Goal: Task Accomplishment & Management: Complete application form

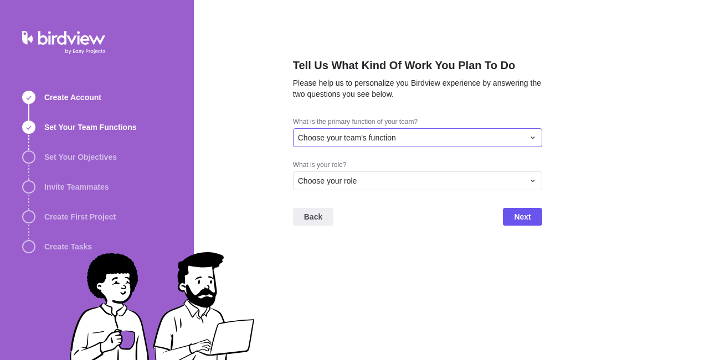
click at [340, 144] on div "Choose your team's function" at bounding box center [417, 137] width 249 height 19
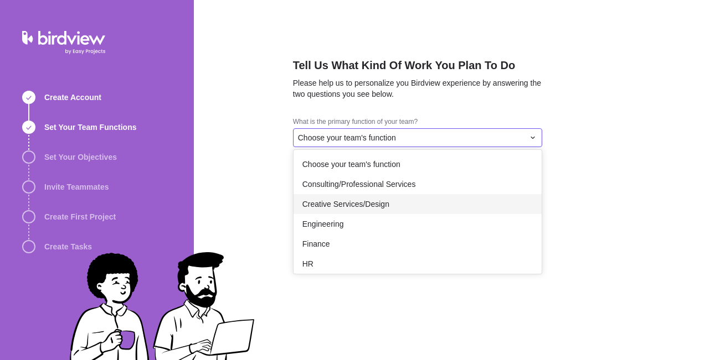
click at [339, 203] on span "Creative Services/Design" at bounding box center [345, 204] width 87 height 11
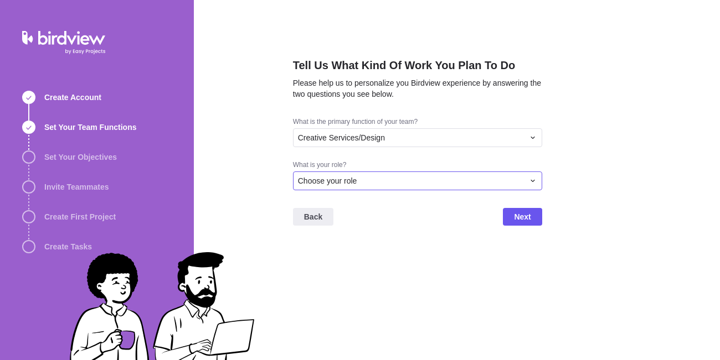
click at [338, 179] on span "Choose your role" at bounding box center [327, 181] width 59 height 11
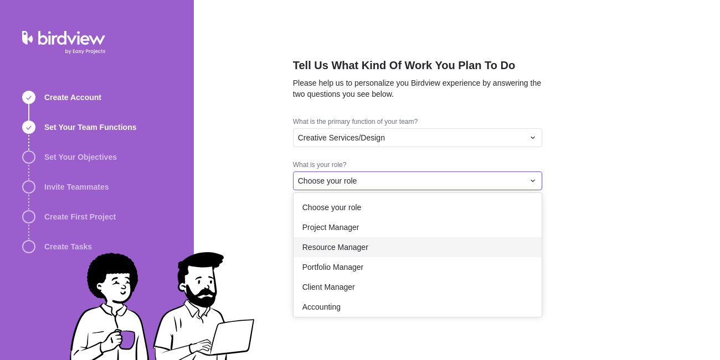
click at [339, 245] on span "Resource Manager" at bounding box center [335, 247] width 66 height 11
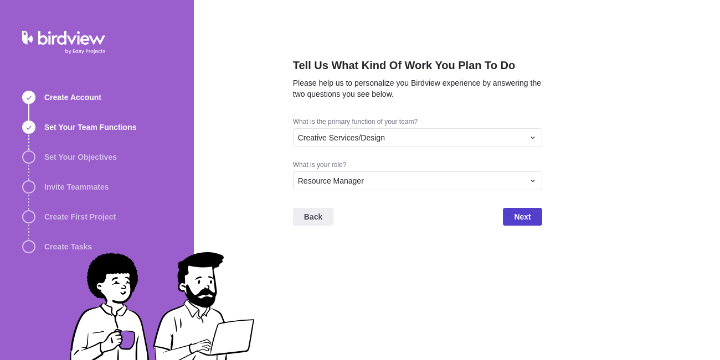
click at [524, 218] on span "Next" at bounding box center [522, 216] width 17 height 13
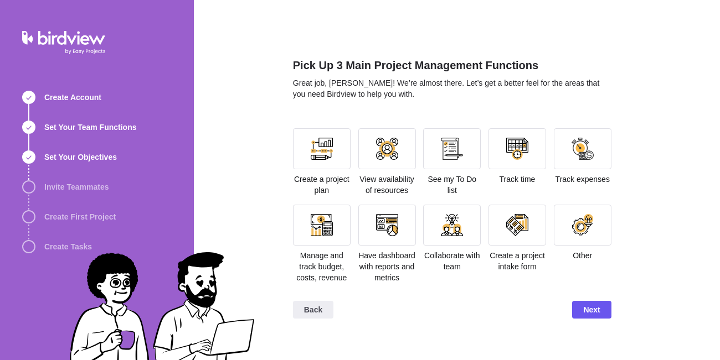
click at [524, 218] on div at bounding box center [517, 225] width 22 height 22
click at [598, 308] on span "Next" at bounding box center [591, 309] width 17 height 13
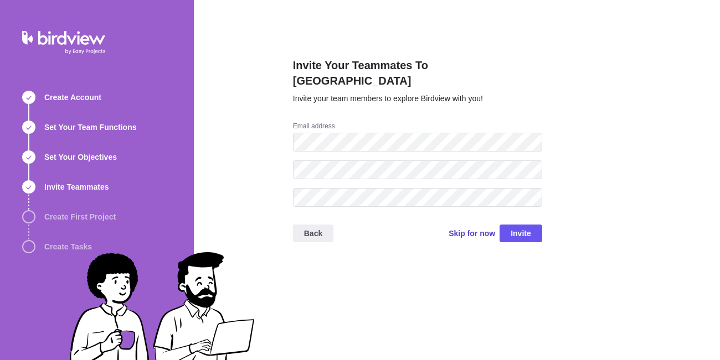
click at [486, 228] on span "Skip for now" at bounding box center [471, 233] width 47 height 11
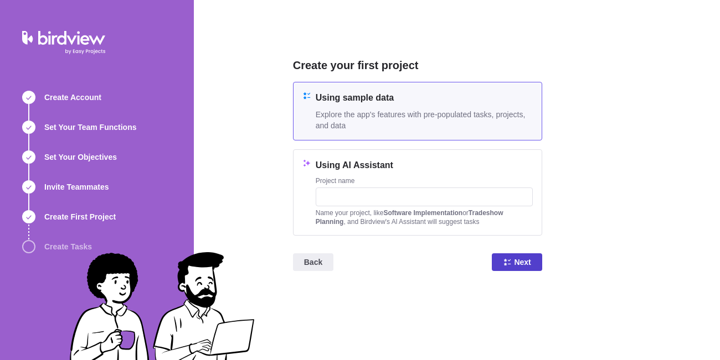
click at [512, 254] on span "Next" at bounding box center [517, 263] width 50 height 18
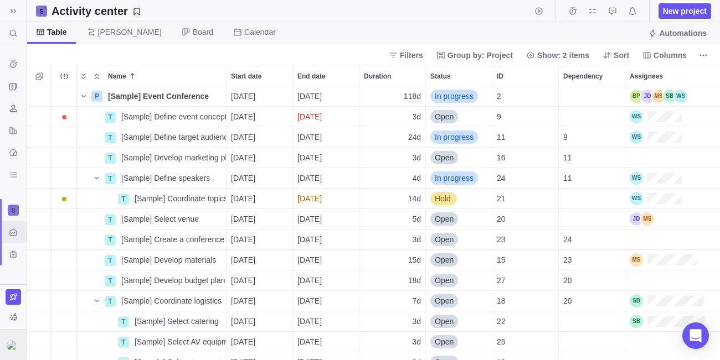
scroll to position [274, 693]
click at [11, 349] on img at bounding box center [13, 345] width 13 height 9
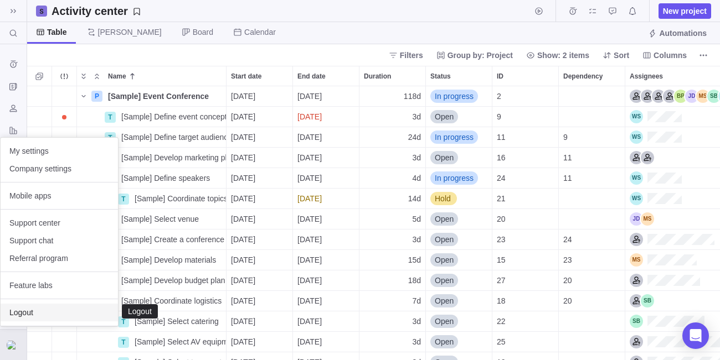
click at [22, 317] on span "Logout" at bounding box center [59, 312] width 100 height 11
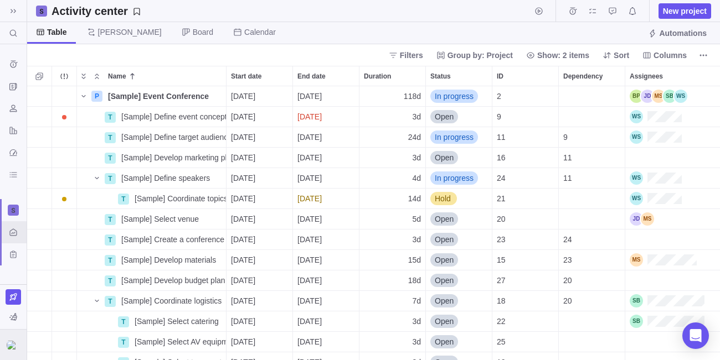
scroll to position [274, 693]
